Goal: Find specific page/section: Find specific page/section

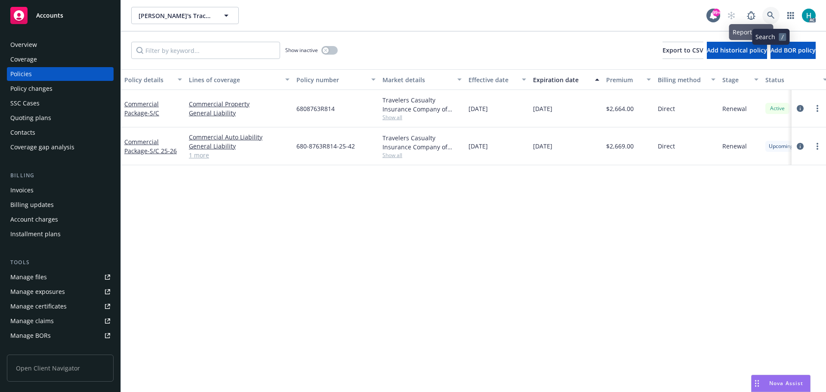
click at [766, 14] on link at bounding box center [770, 15] width 17 height 17
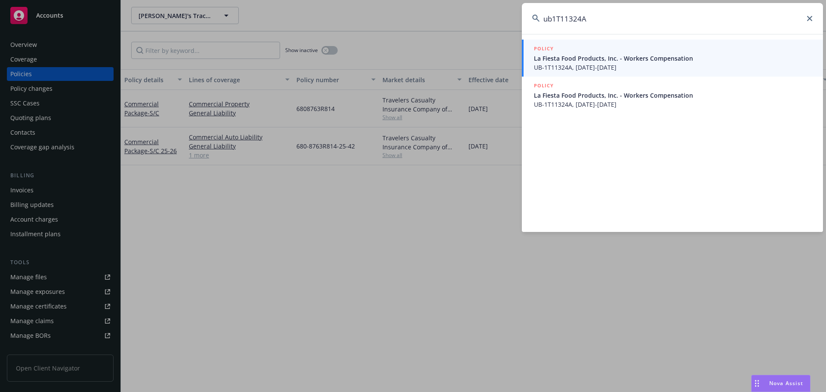
type input "ub1T11324A"
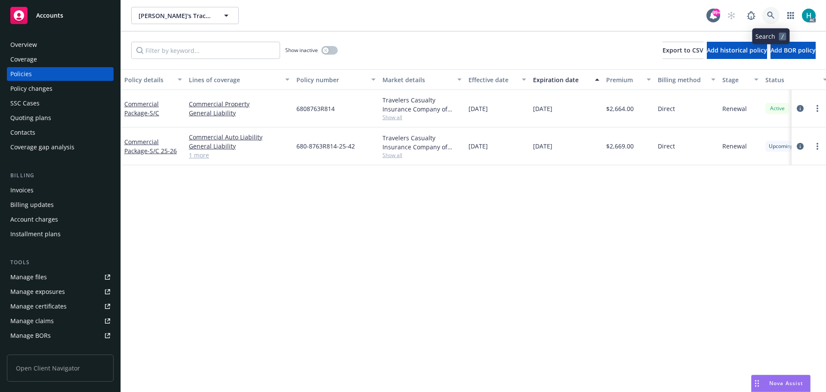
click at [771, 18] on icon at bounding box center [771, 16] width 8 height 8
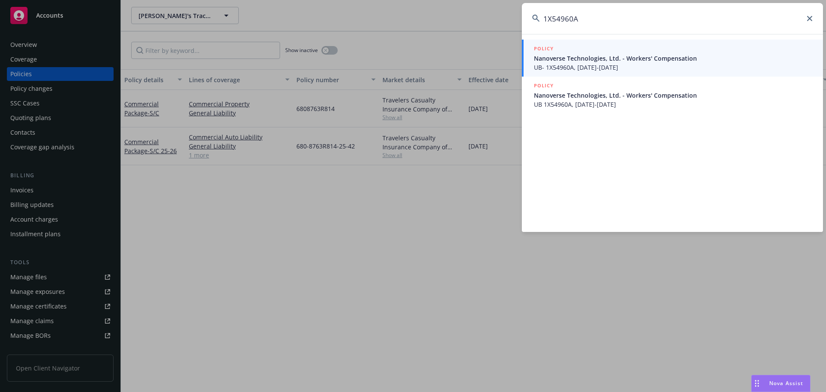
type input "1X54960A"
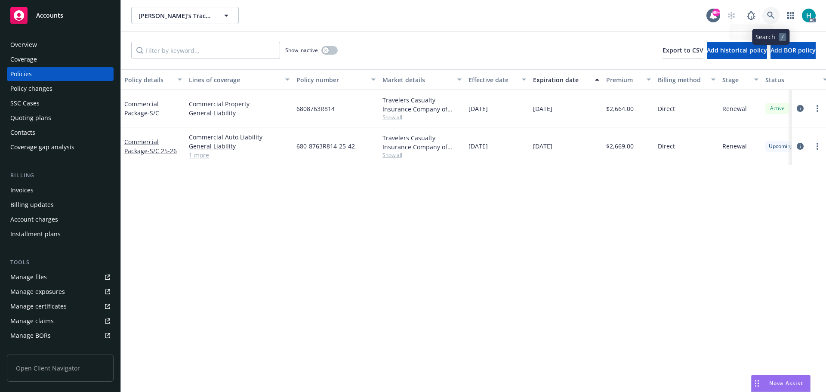
click at [766, 14] on link at bounding box center [770, 15] width 17 height 17
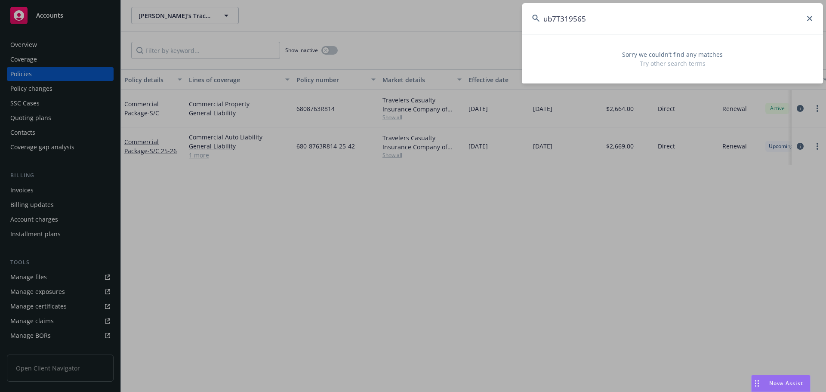
type input "ub7T319565"
drag, startPoint x: 498, startPoint y: 22, endPoint x: 503, endPoint y: 25, distance: 5.9
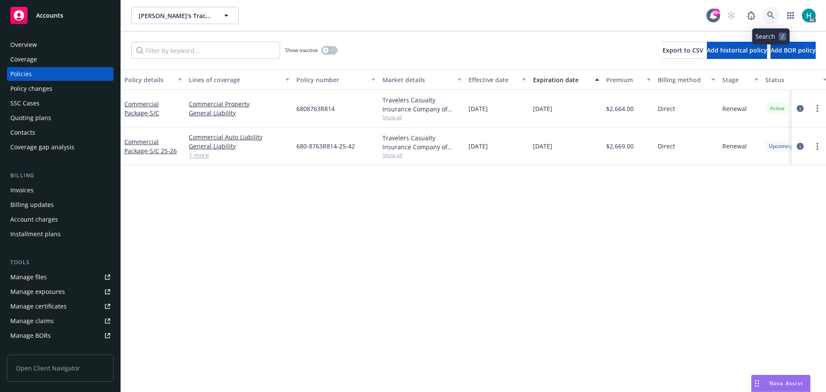
click at [771, 12] on icon at bounding box center [770, 15] width 7 height 7
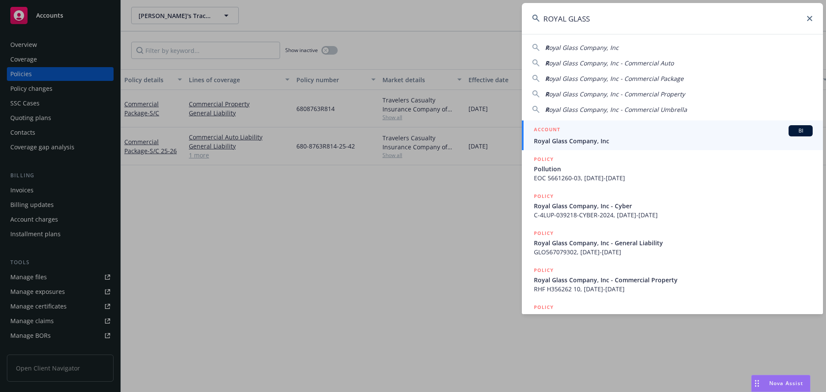
type input "ROYAL GLASS"
click at [613, 139] on span "Royal Glass Company, Inc" at bounding box center [673, 140] width 279 height 9
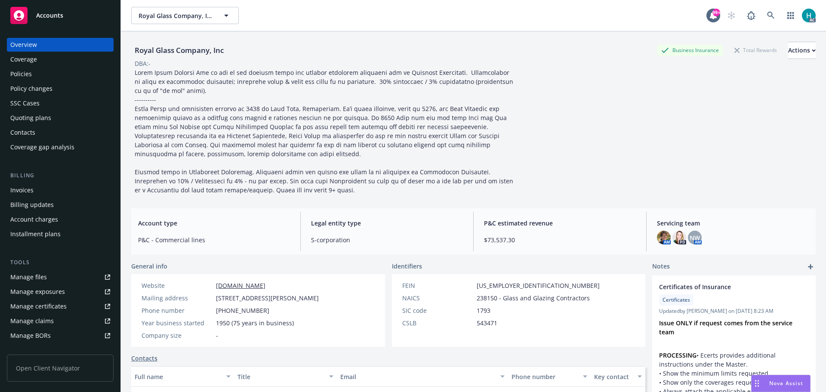
click at [56, 76] on div "Policies" at bounding box center [60, 74] width 100 height 14
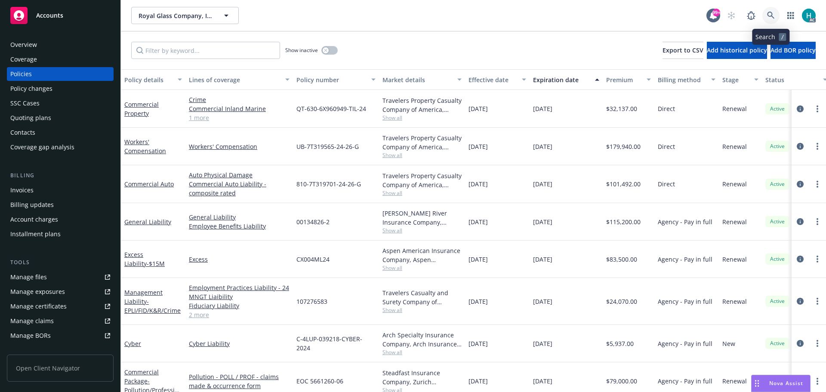
click at [779, 14] on link at bounding box center [770, 15] width 17 height 17
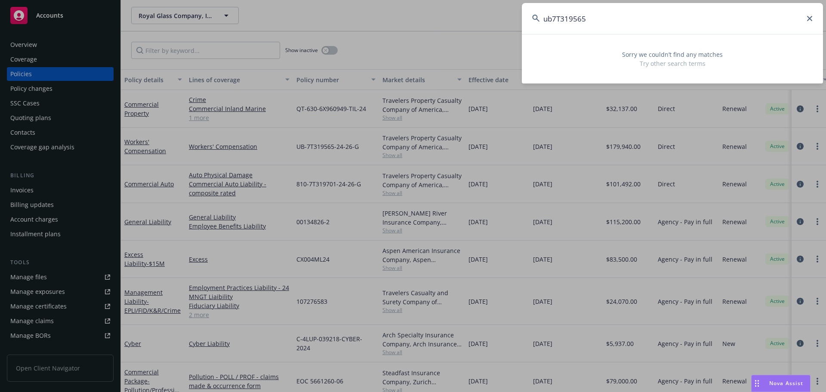
type input "ub7T319565"
